Goal: Navigation & Orientation: Find specific page/section

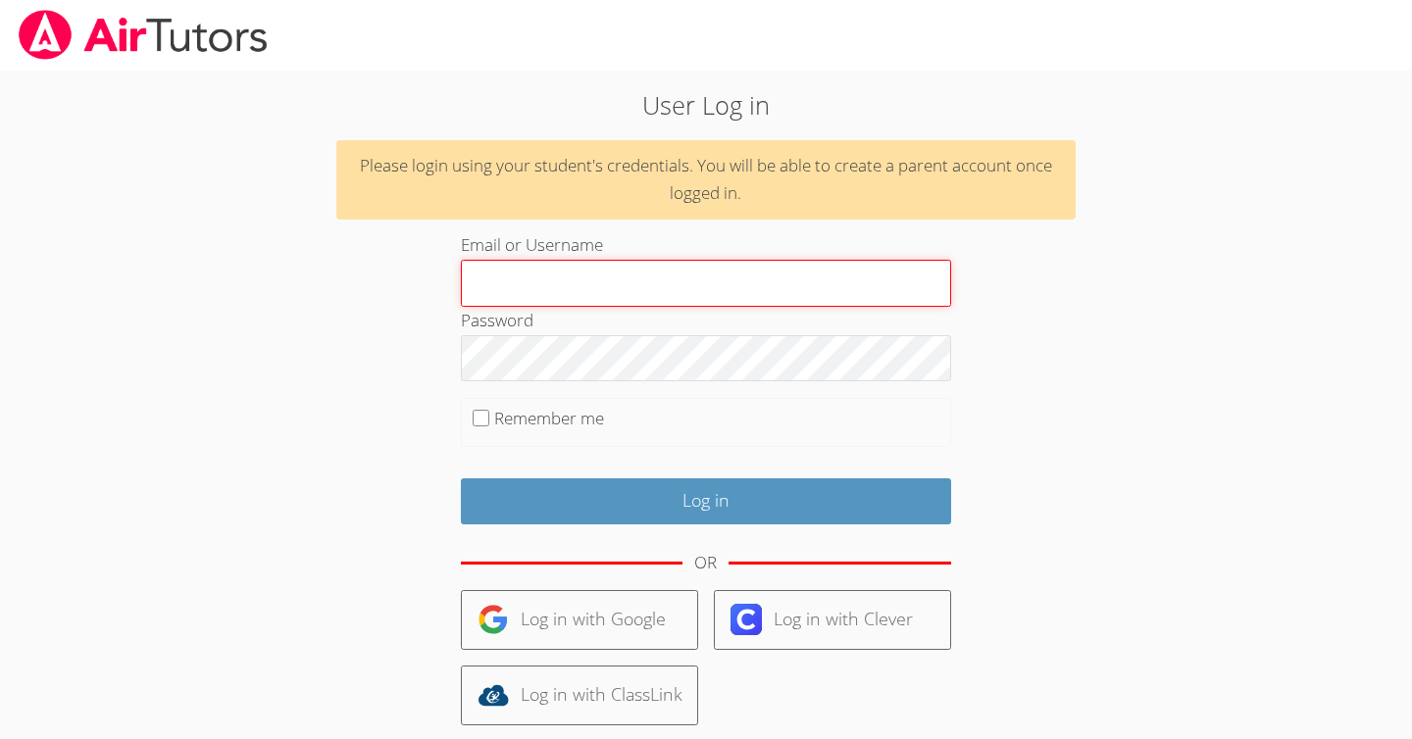
type input "[EMAIL_ADDRESS][DOMAIN_NAME]"
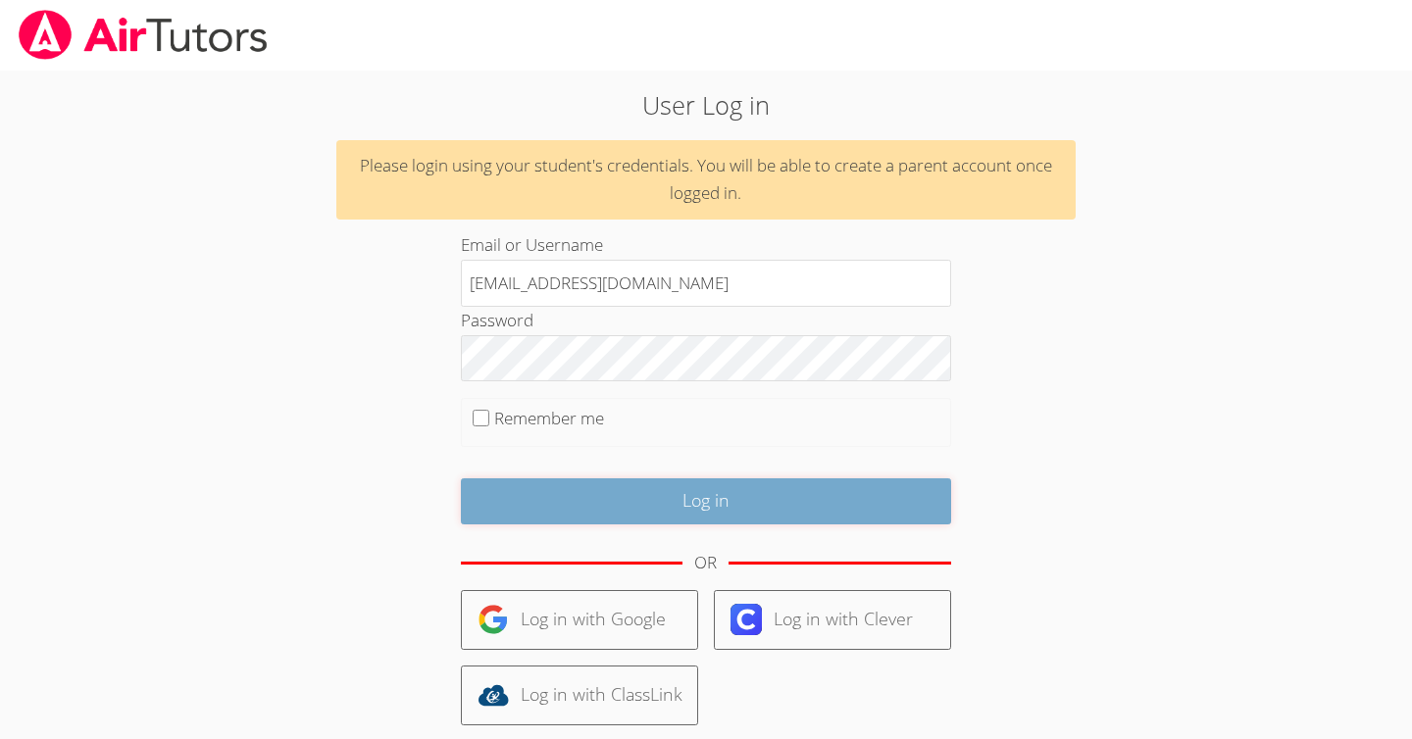
click at [716, 506] on input "Log in" at bounding box center [706, 502] width 490 height 46
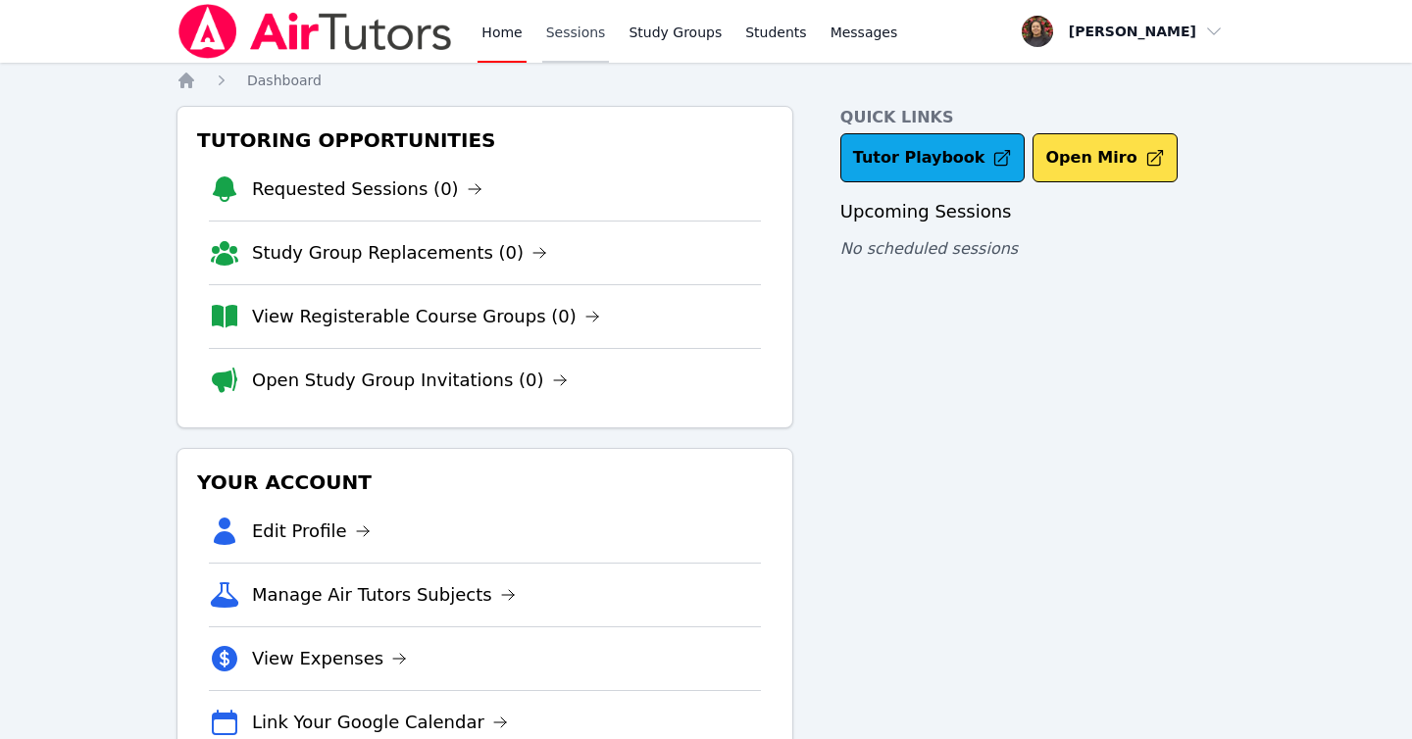
click at [578, 46] on link "Sessions" at bounding box center [576, 31] width 68 height 63
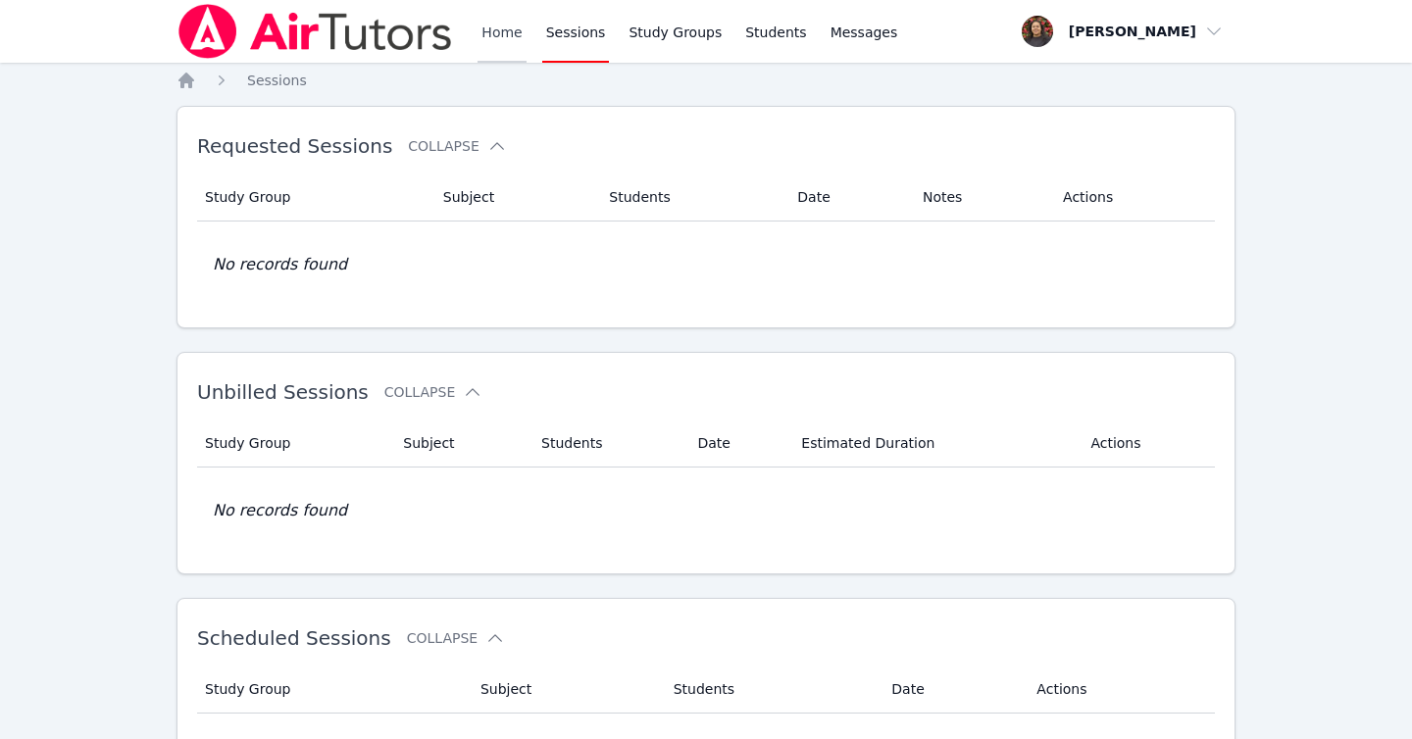
click at [511, 41] on link "Home" at bounding box center [502, 31] width 48 height 63
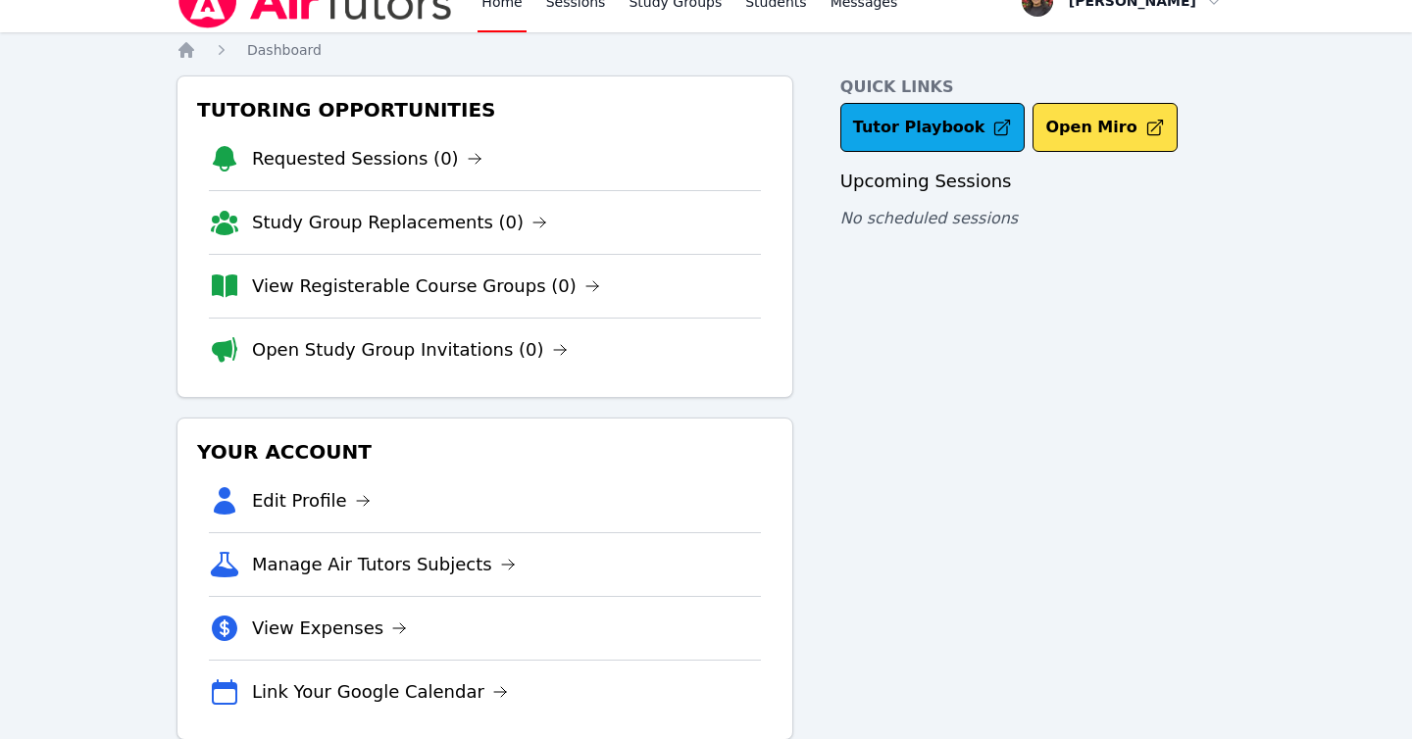
scroll to position [11, 0]
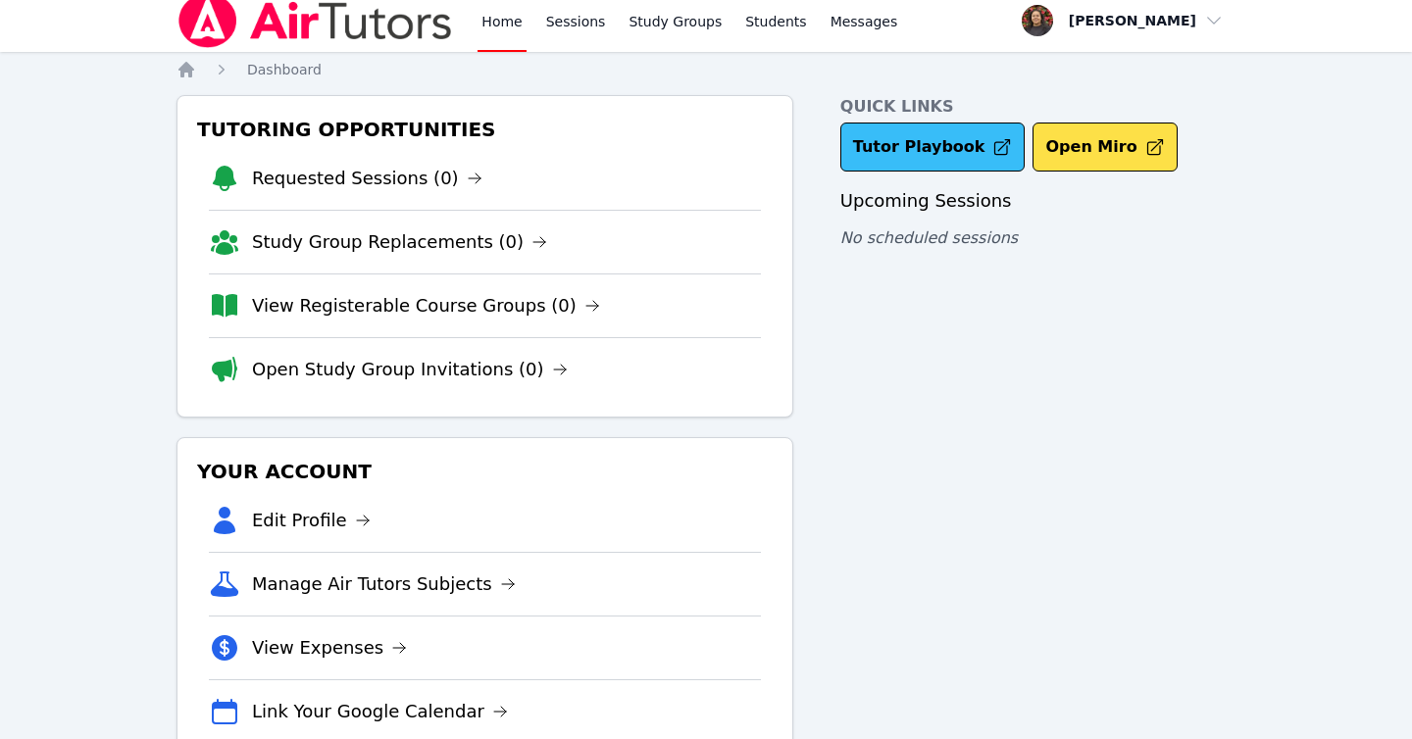
click at [916, 155] on link "Tutor Playbook" at bounding box center [932, 147] width 185 height 49
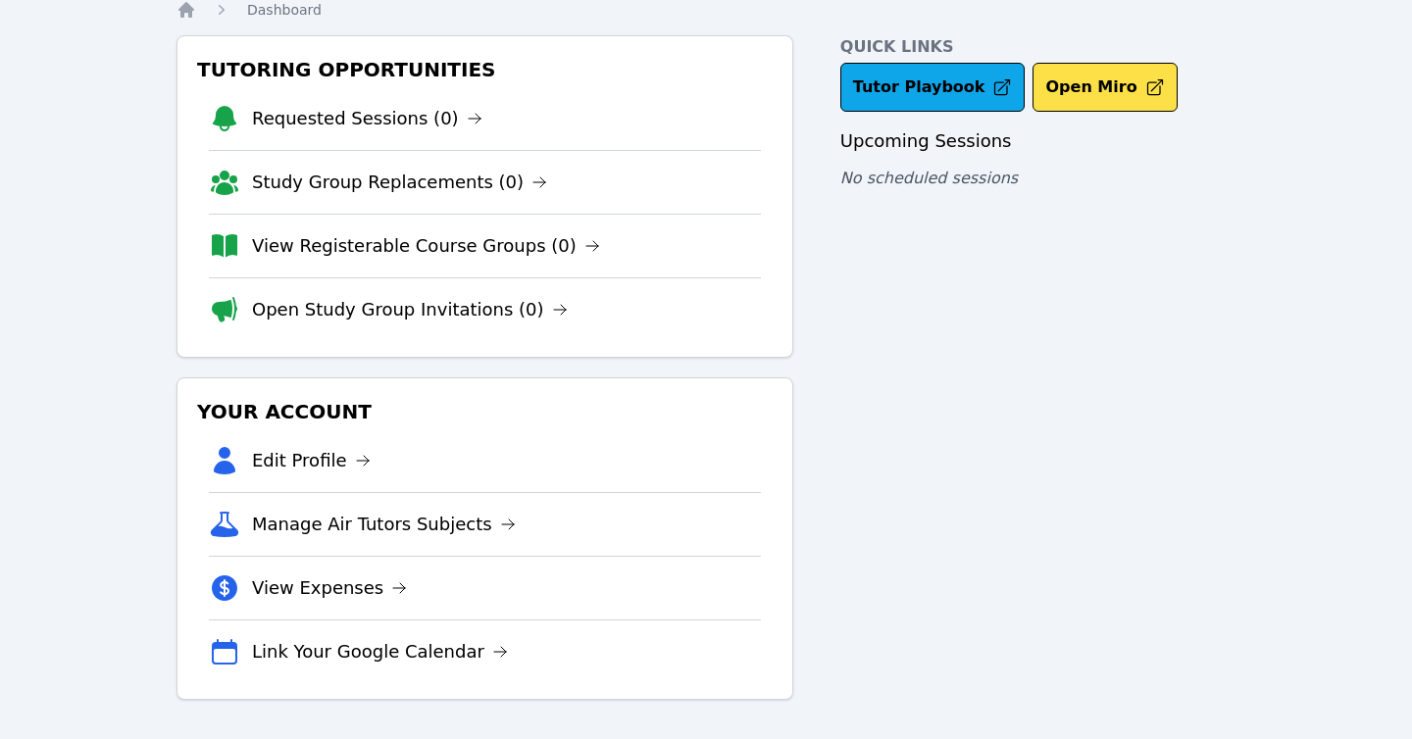
scroll to position [0, 0]
